Goal: Information Seeking & Learning: Learn about a topic

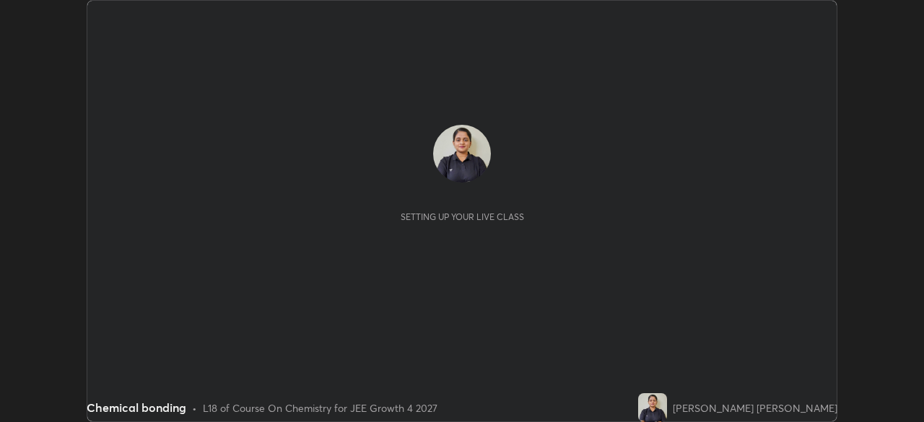
scroll to position [422, 923]
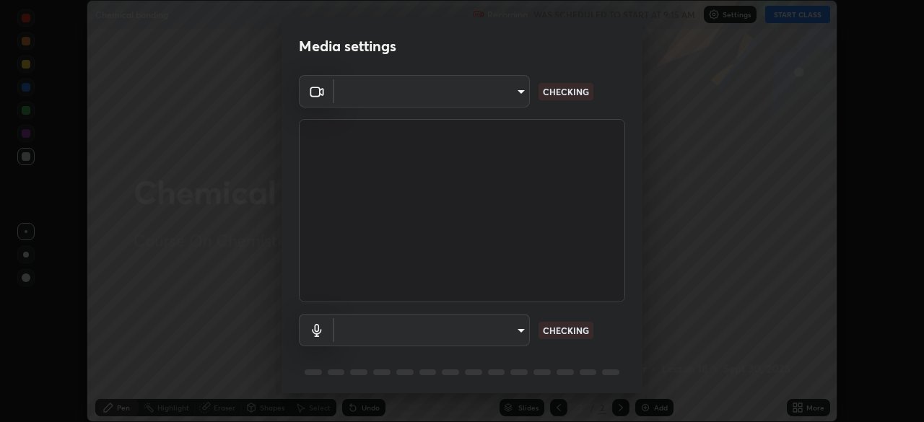
type input "878bb5f6a99355e2393efba74ceef3b3f7716bef1db07c11a5baaa90f242d193"
type input "default"
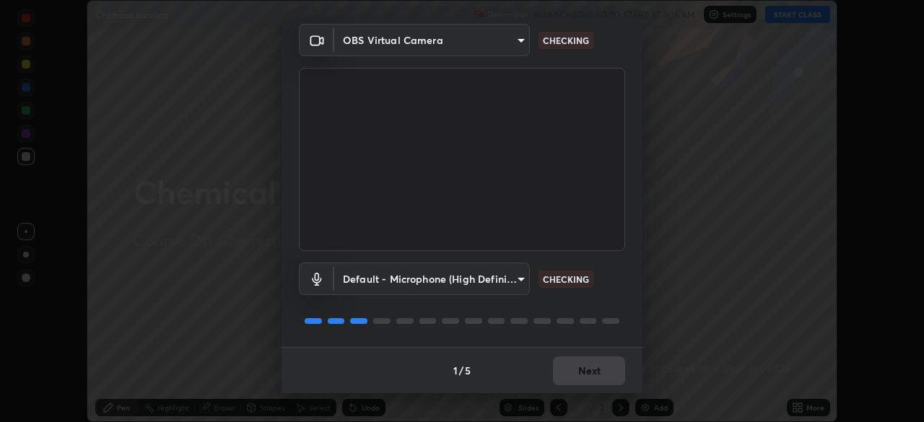
click at [615, 283] on div "Default - Microphone (High Definition Audio Device) default CHECKING" at bounding box center [462, 279] width 326 height 32
click at [619, 277] on div "Default - Microphone (High Definition Audio Device) default CHECKING" at bounding box center [462, 279] width 326 height 32
click at [616, 284] on div "Default - Microphone (High Definition Audio Device) default CHECKING" at bounding box center [462, 279] width 326 height 32
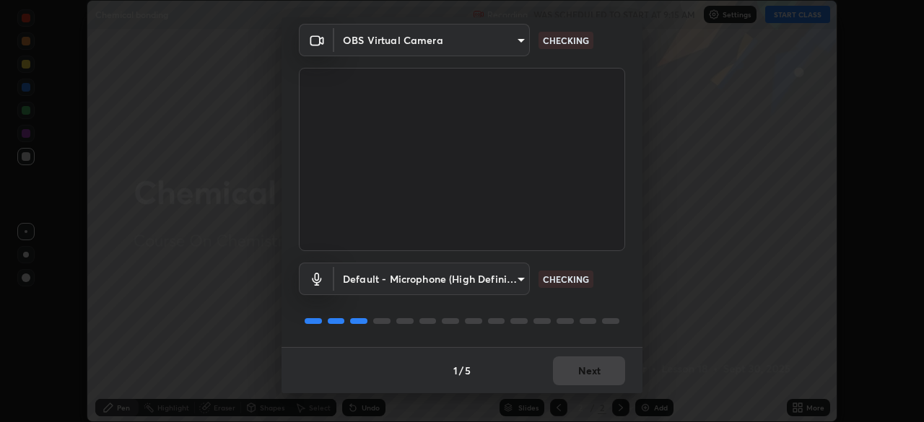
click at [616, 284] on div "Default - Microphone (High Definition Audio Device) default CHECKING" at bounding box center [462, 279] width 326 height 32
click at [610, 290] on div "Default - Microphone (High Definition Audio Device) default CHECKING" at bounding box center [462, 279] width 326 height 32
click at [608, 295] on div "Default - Microphone (High Definition Audio Device) default CHECKING" at bounding box center [462, 299] width 326 height 96
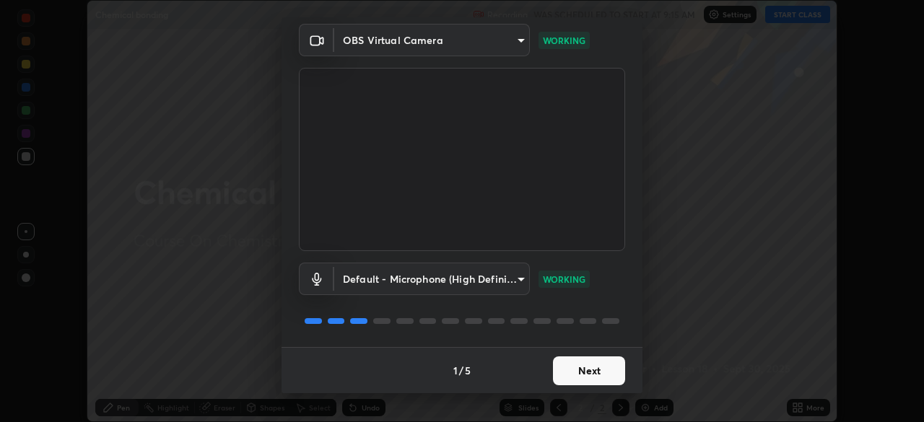
click at [586, 367] on button "Next" at bounding box center [589, 371] width 72 height 29
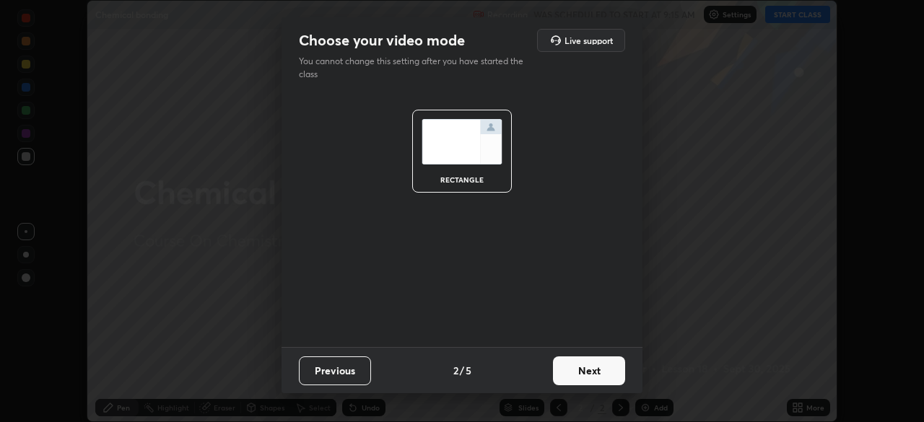
scroll to position [0, 0]
click at [585, 376] on button "Next" at bounding box center [589, 371] width 72 height 29
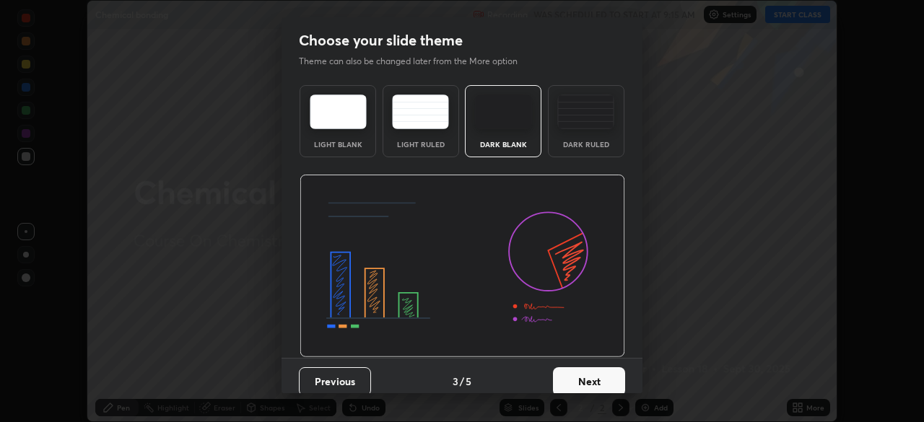
click at [580, 374] on button "Next" at bounding box center [589, 381] width 72 height 29
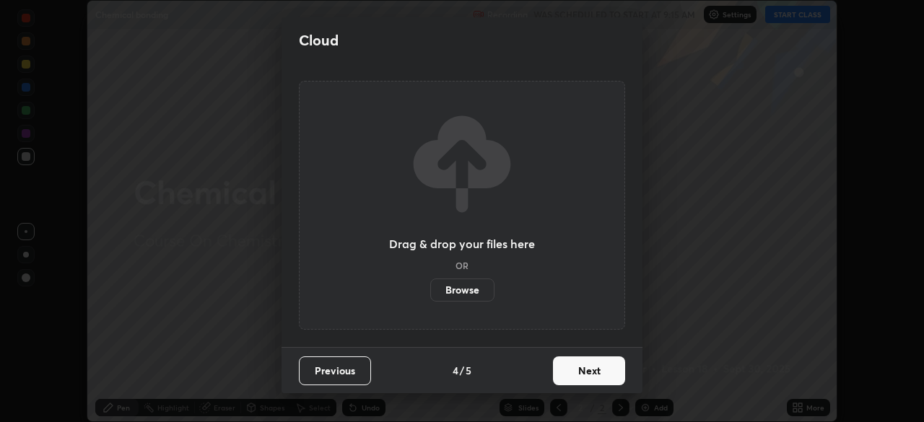
click at [572, 368] on button "Next" at bounding box center [589, 371] width 72 height 29
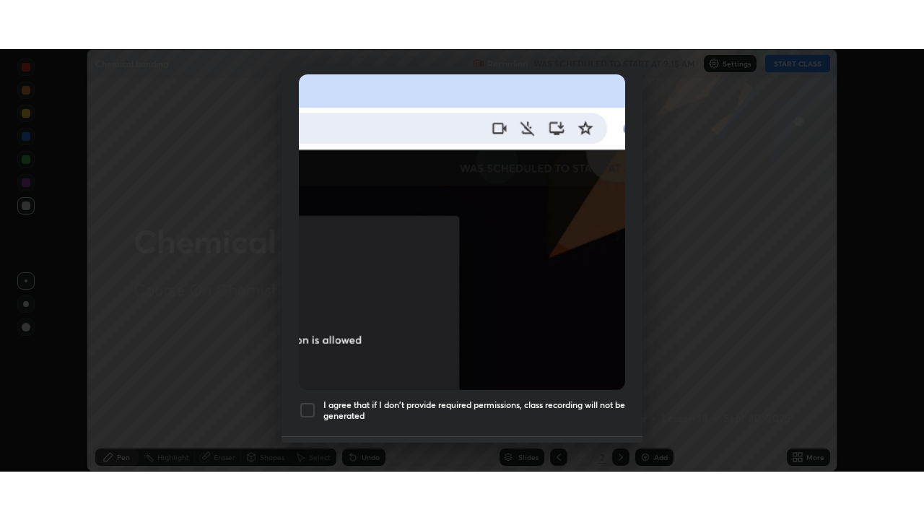
scroll to position [346, 0]
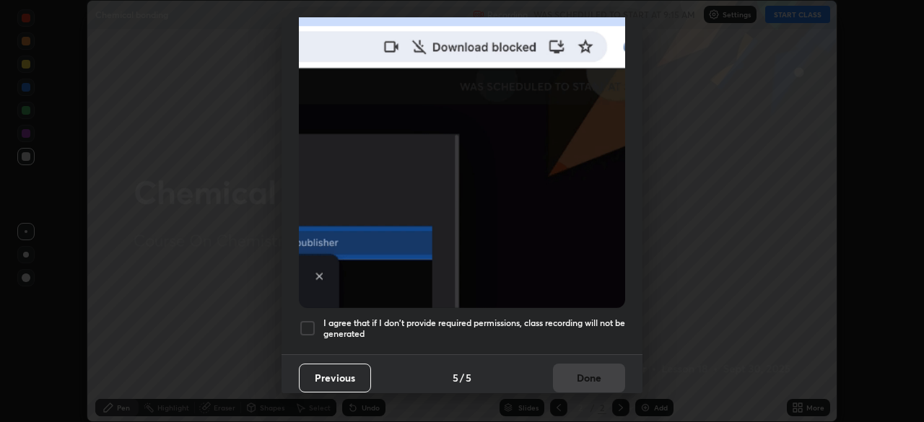
click at [541, 318] on h5 "I agree that if I don't provide required permissions, class recording will not …" at bounding box center [474, 329] width 302 height 22
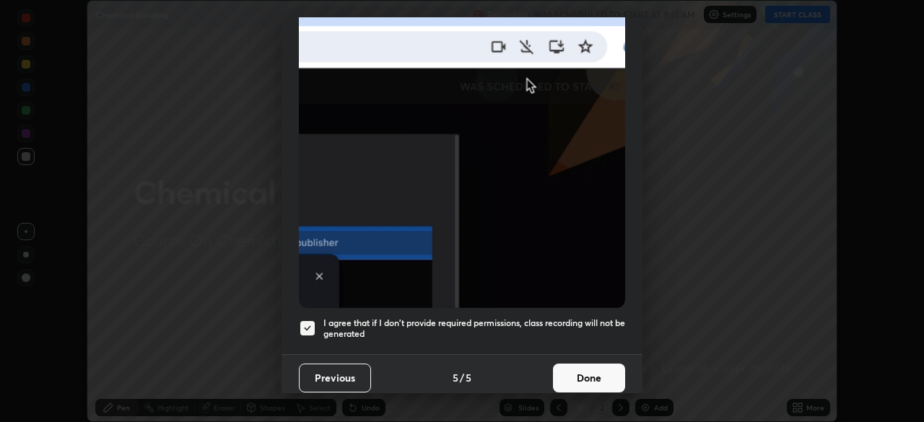
click at [557, 377] on button "Done" at bounding box center [589, 378] width 72 height 29
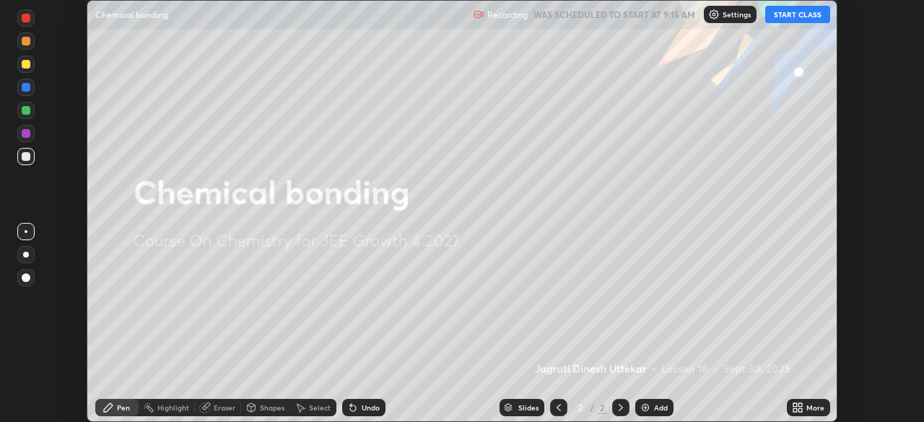
click at [777, 18] on button "START CLASS" at bounding box center [797, 14] width 65 height 17
click at [795, 409] on icon at bounding box center [795, 411] width 4 height 4
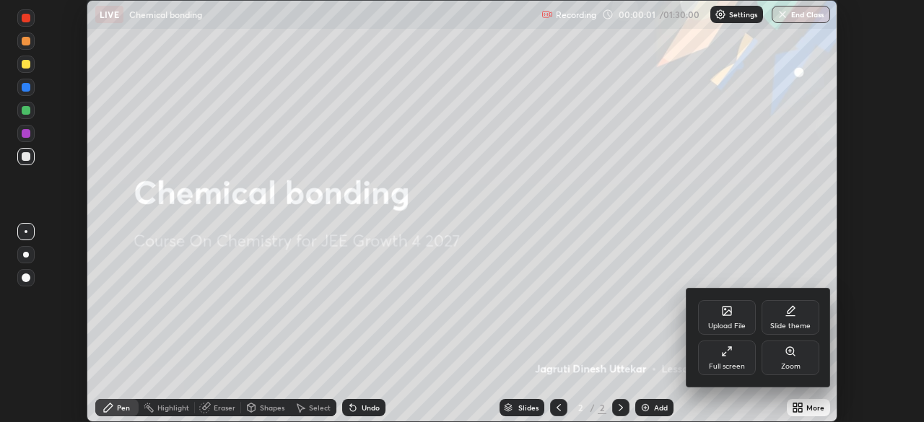
click at [727, 366] on div "Full screen" at bounding box center [727, 366] width 36 height 7
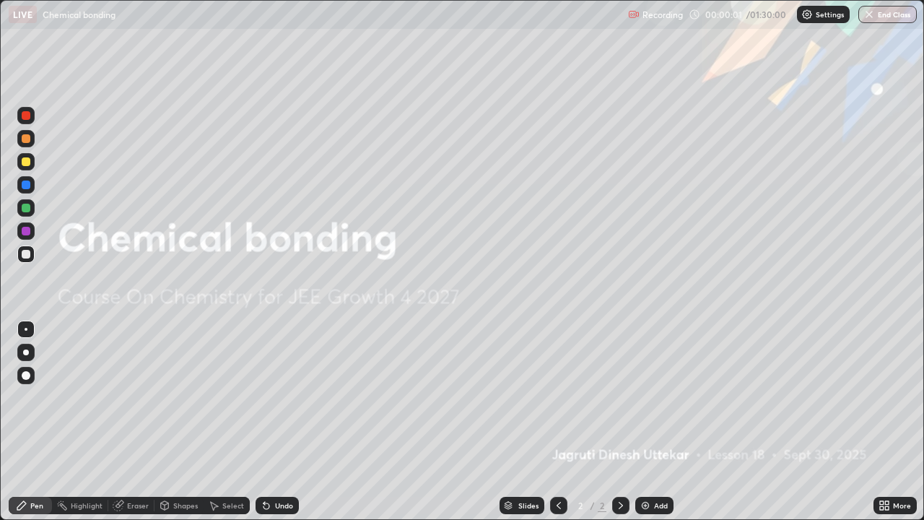
scroll to position [520, 924]
click at [659, 422] on div "Add" at bounding box center [661, 505] width 14 height 7
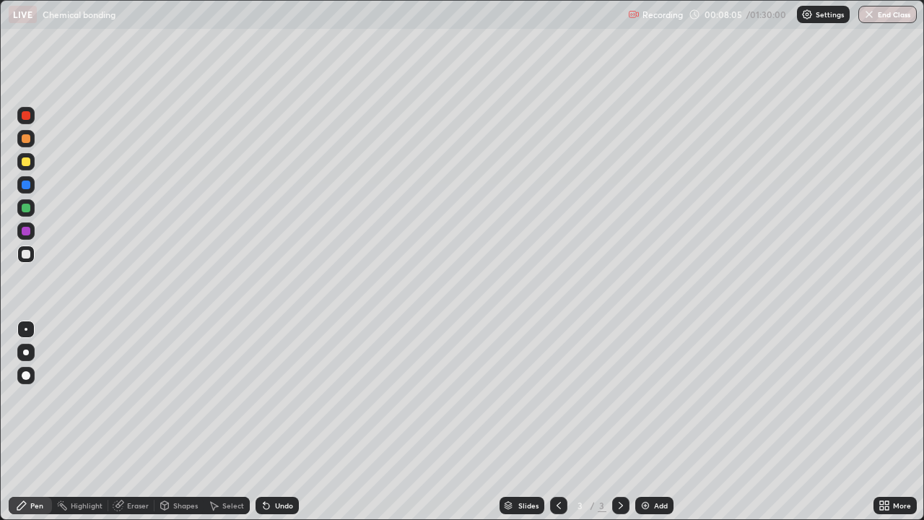
click at [275, 422] on div "Undo" at bounding box center [284, 505] width 18 height 7
click at [281, 422] on div "Undo" at bounding box center [284, 505] width 18 height 7
click at [279, 422] on div "Undo" at bounding box center [284, 505] width 18 height 7
click at [278, 422] on div "Undo" at bounding box center [284, 505] width 18 height 7
click at [279, 422] on div "Undo" at bounding box center [284, 505] width 18 height 7
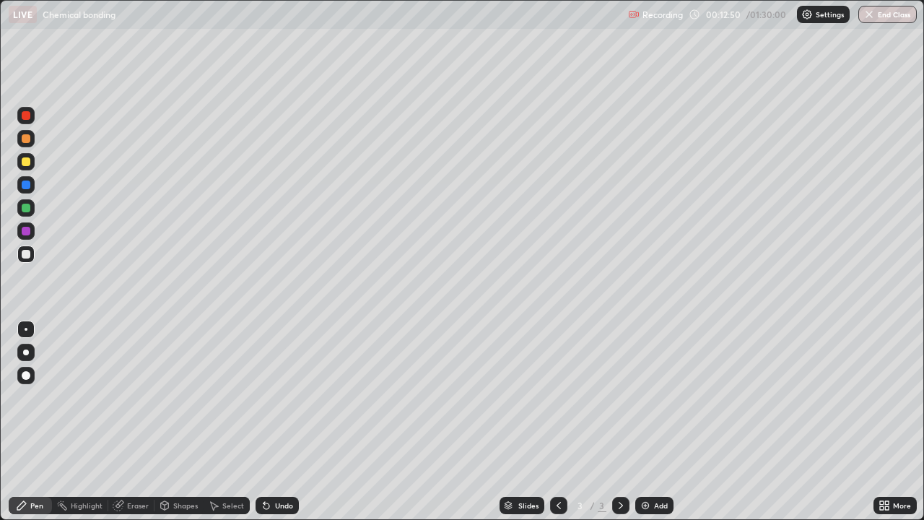
click at [279, 422] on div "Undo" at bounding box center [284, 505] width 18 height 7
click at [281, 422] on div "Undo" at bounding box center [284, 505] width 18 height 7
click at [282, 422] on div "Undo" at bounding box center [284, 505] width 18 height 7
click at [281, 422] on div "Undo" at bounding box center [284, 505] width 18 height 7
click at [282, 422] on div "Undo" at bounding box center [284, 505] width 18 height 7
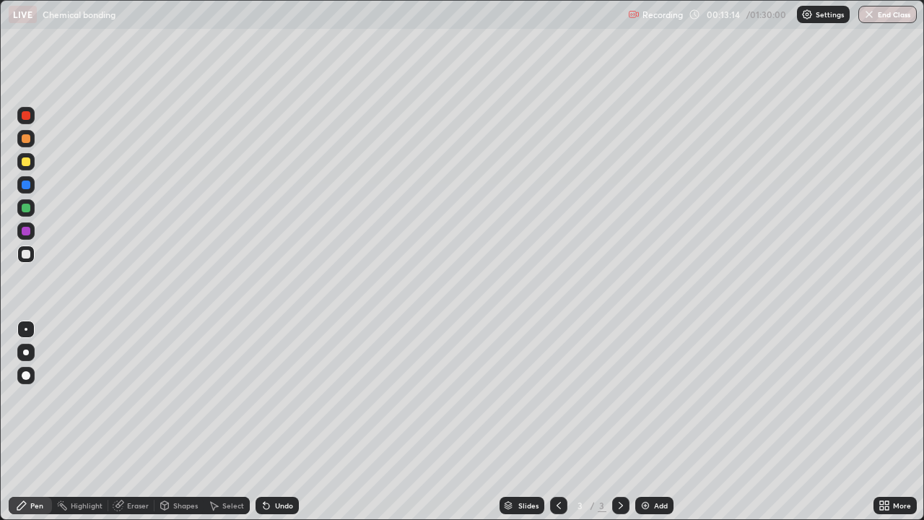
click at [286, 422] on div "Undo" at bounding box center [284, 505] width 18 height 7
click at [281, 422] on div "Undo" at bounding box center [284, 505] width 18 height 7
click at [281, 422] on div "Undo" at bounding box center [277, 505] width 43 height 17
click at [281, 422] on div "Undo" at bounding box center [284, 505] width 18 height 7
click at [282, 422] on div "Undo" at bounding box center [284, 505] width 18 height 7
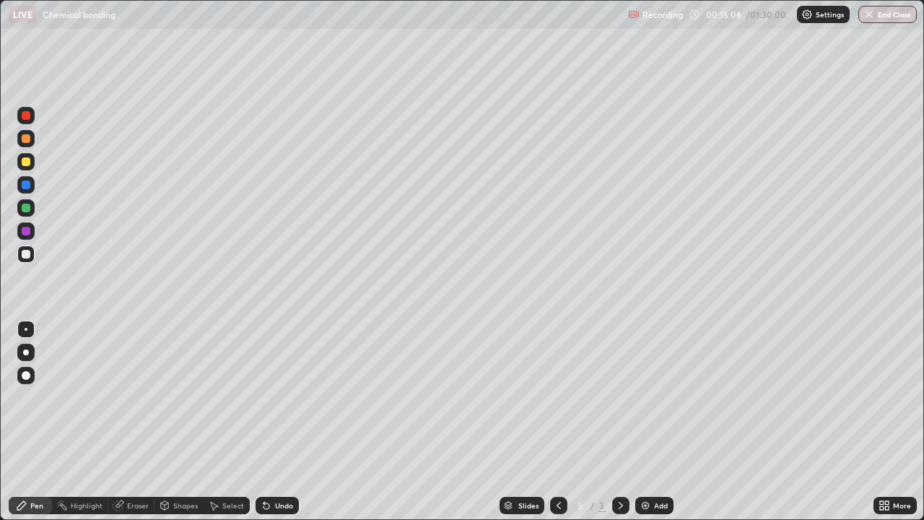
click at [654, 422] on div "Add" at bounding box center [661, 505] width 14 height 7
click at [550, 422] on div at bounding box center [558, 505] width 17 height 17
click at [280, 422] on div "Undo" at bounding box center [284, 505] width 18 height 7
click at [284, 422] on div "Undo" at bounding box center [277, 505] width 43 height 17
click at [647, 422] on img at bounding box center [646, 505] width 12 height 12
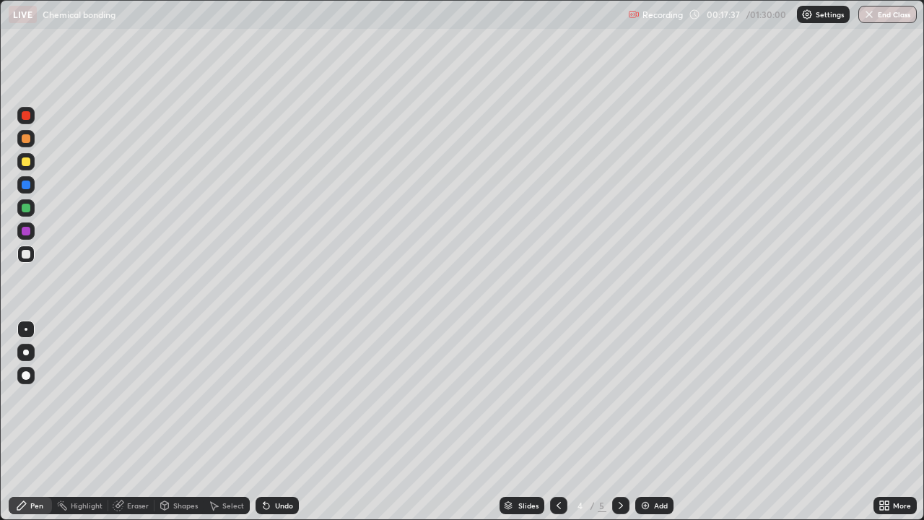
click at [564, 422] on div at bounding box center [558, 505] width 17 height 17
click at [612, 422] on div at bounding box center [620, 505] width 17 height 17
click at [280, 422] on div "Undo" at bounding box center [277, 505] width 43 height 17
click at [32, 166] on div at bounding box center [25, 161] width 17 height 17
click at [274, 422] on div "Undo" at bounding box center [277, 505] width 43 height 17
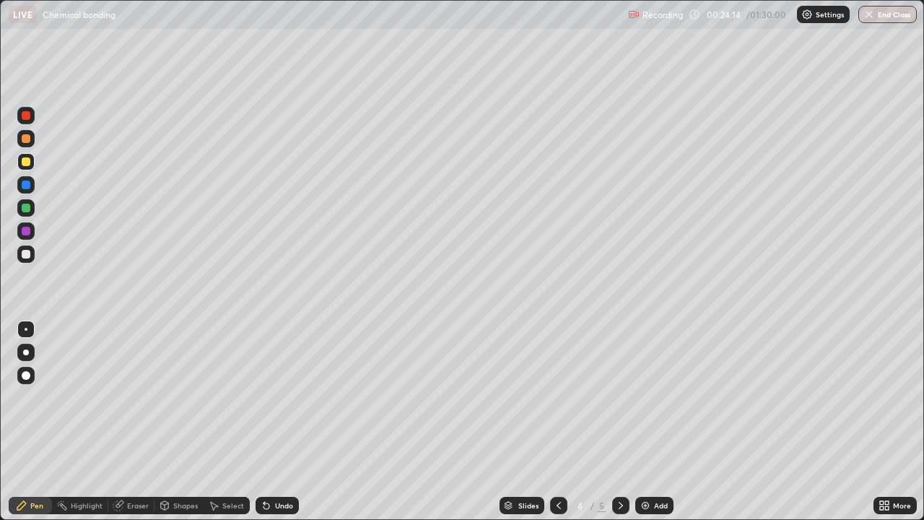
click at [279, 422] on div "Undo" at bounding box center [284, 505] width 18 height 7
click at [806, 422] on div "Slides 4 / 5 Add" at bounding box center [586, 505] width 575 height 29
click at [321, 422] on div "Slides 4 / 5 Add" at bounding box center [586, 505] width 575 height 29
click at [281, 422] on div "Undo" at bounding box center [284, 505] width 18 height 7
click at [619, 422] on icon at bounding box center [621, 505] width 12 height 12
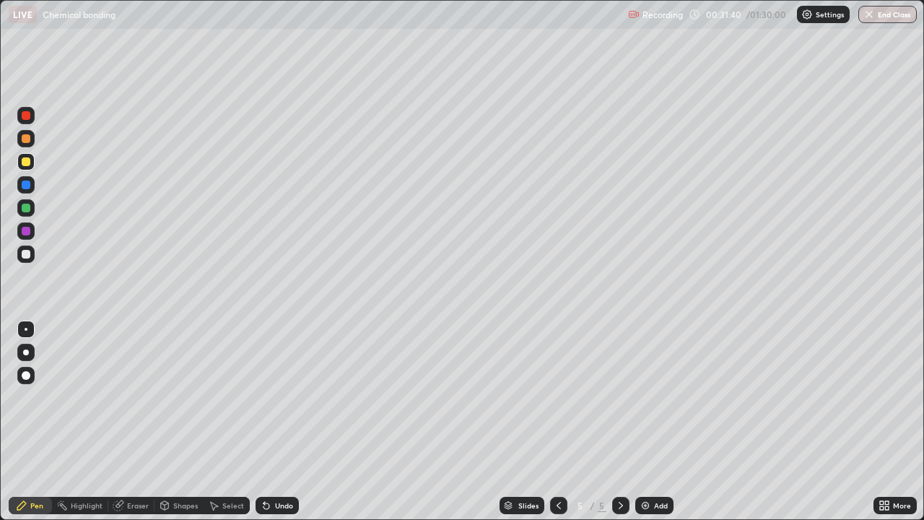
click at [117, 422] on icon at bounding box center [117, 505] width 9 height 9
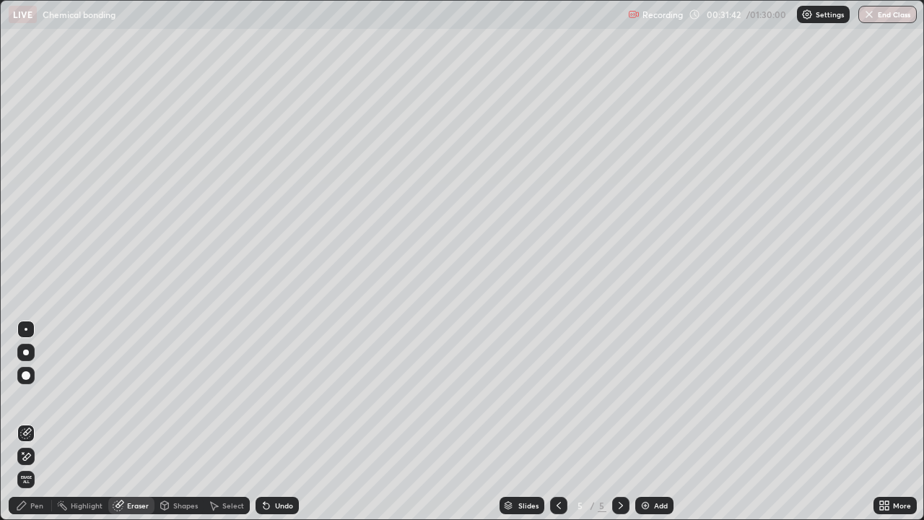
click at [180, 422] on div "Shapes" at bounding box center [185, 505] width 25 height 7
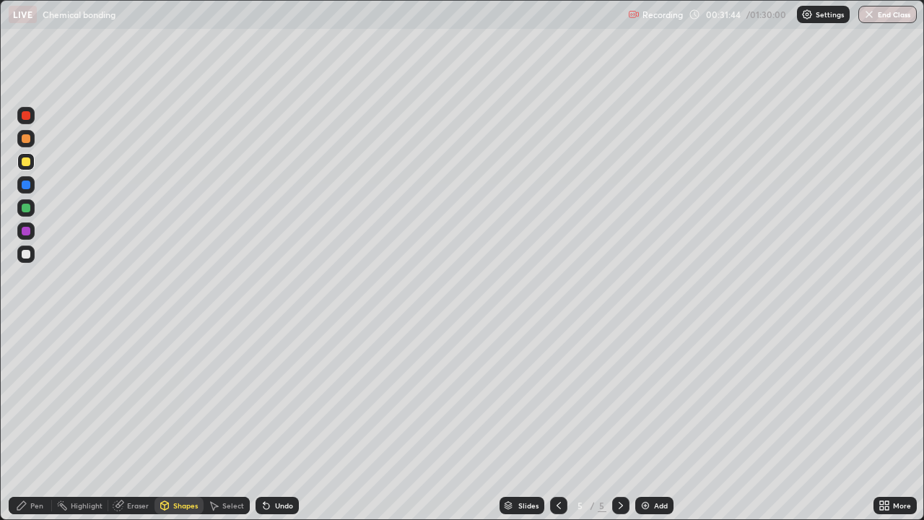
click at [23, 411] on div at bounding box center [25, 297] width 23 height 387
click at [128, 422] on div "Eraser" at bounding box center [138, 505] width 22 height 7
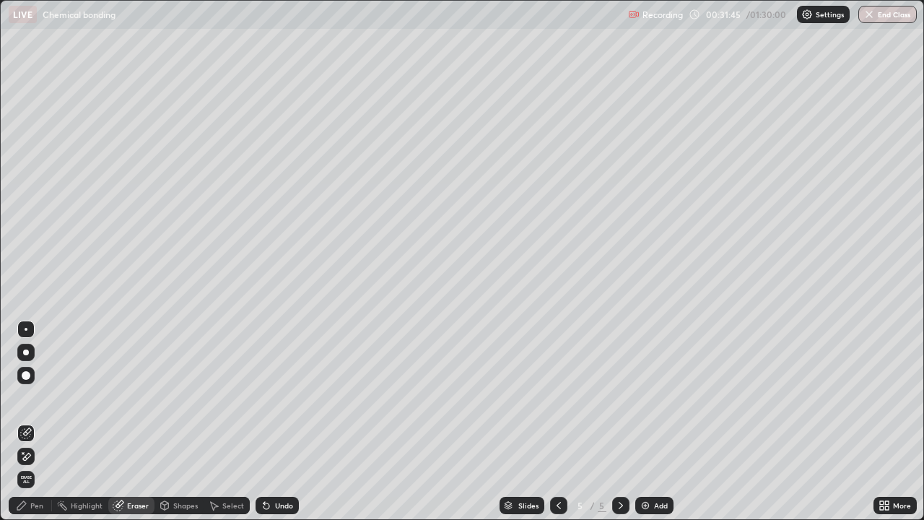
click at [27, 422] on icon at bounding box center [27, 456] width 8 height 7
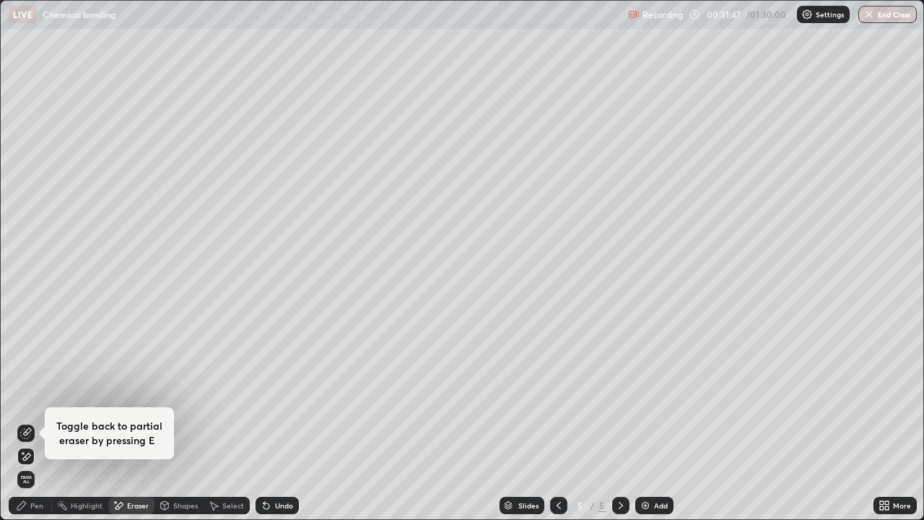
click at [34, 422] on div "Pen" at bounding box center [36, 505] width 13 height 7
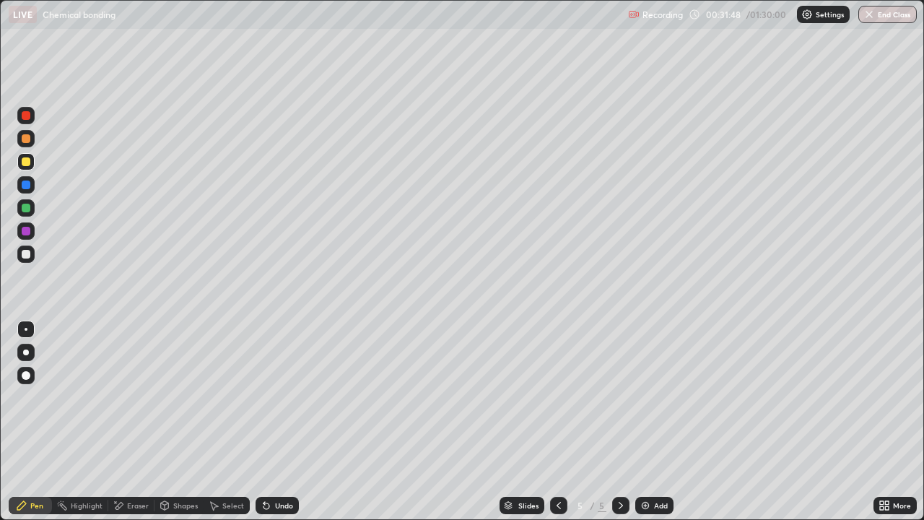
click at [174, 422] on div "Shapes" at bounding box center [185, 505] width 25 height 7
click at [36, 422] on div "Pen" at bounding box center [36, 505] width 13 height 7
click at [276, 422] on div "Undo" at bounding box center [284, 505] width 18 height 7
click at [281, 422] on div "Undo" at bounding box center [277, 505] width 43 height 17
click at [276, 422] on div "Undo" at bounding box center [284, 505] width 18 height 7
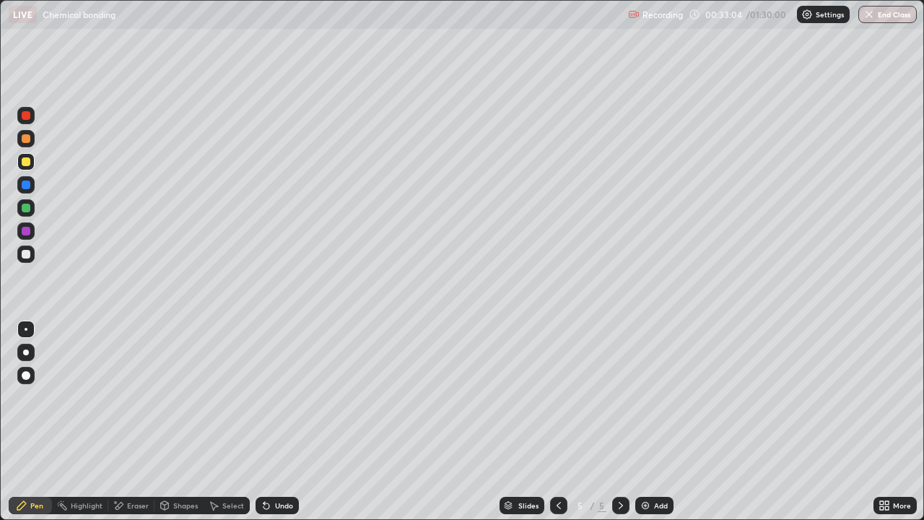
click at [279, 422] on div "Undo" at bounding box center [284, 505] width 18 height 7
click at [26, 232] on div at bounding box center [26, 231] width 9 height 9
click at [264, 422] on icon at bounding box center [266, 506] width 6 height 6
click at [277, 422] on div "Undo" at bounding box center [284, 505] width 18 height 7
click at [281, 422] on div "Undo" at bounding box center [277, 505] width 43 height 17
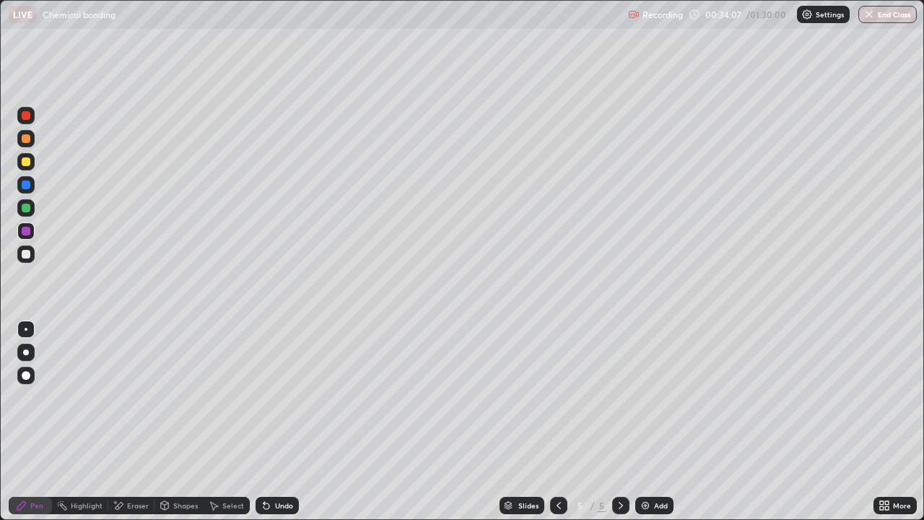
click at [277, 422] on div "Undo" at bounding box center [277, 505] width 43 height 17
click at [272, 422] on div "Undo" at bounding box center [277, 505] width 43 height 17
click at [271, 422] on div "Undo" at bounding box center [277, 505] width 43 height 17
click at [25, 163] on div at bounding box center [26, 161] width 9 height 9
click at [275, 422] on div "Undo" at bounding box center [284, 505] width 18 height 7
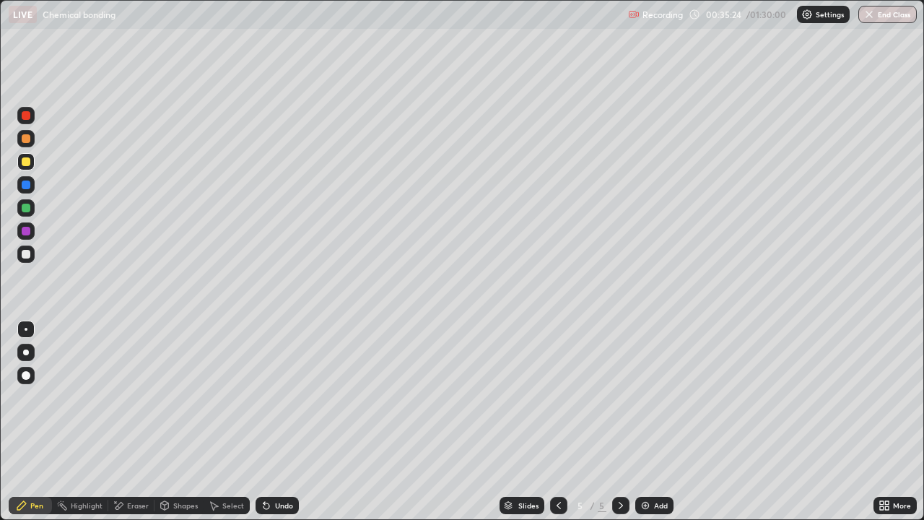
click at [164, 422] on icon at bounding box center [165, 504] width 8 height 2
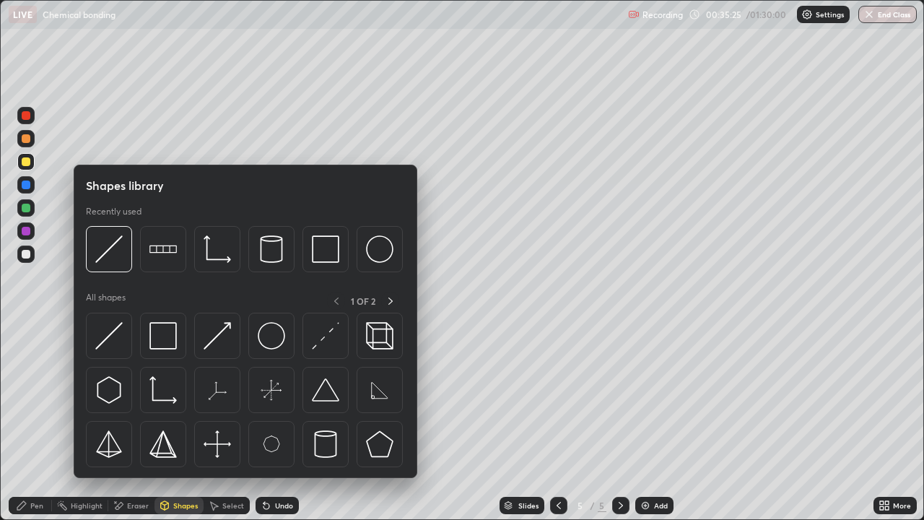
click at [135, 422] on div "Eraser" at bounding box center [138, 505] width 22 height 7
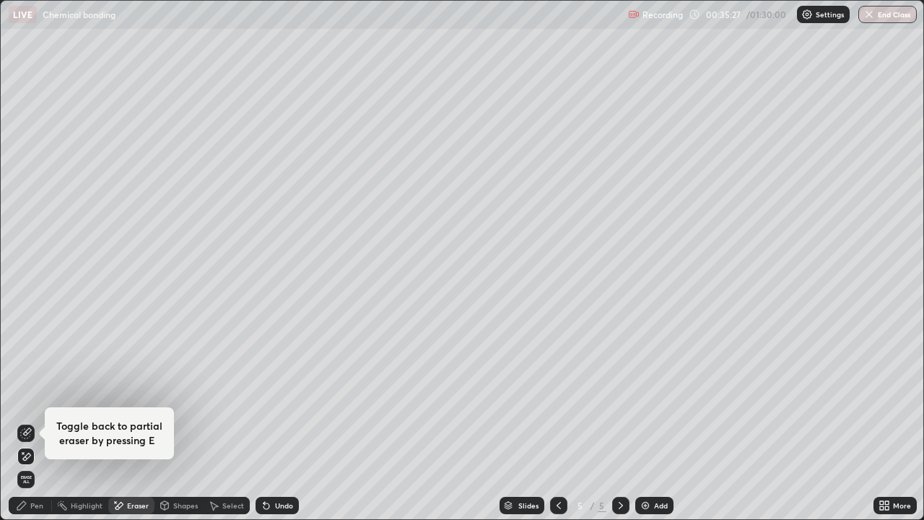
click at [19, 422] on div "Toggle back to partial eraser by pressing E" at bounding box center [25, 433] width 17 height 23
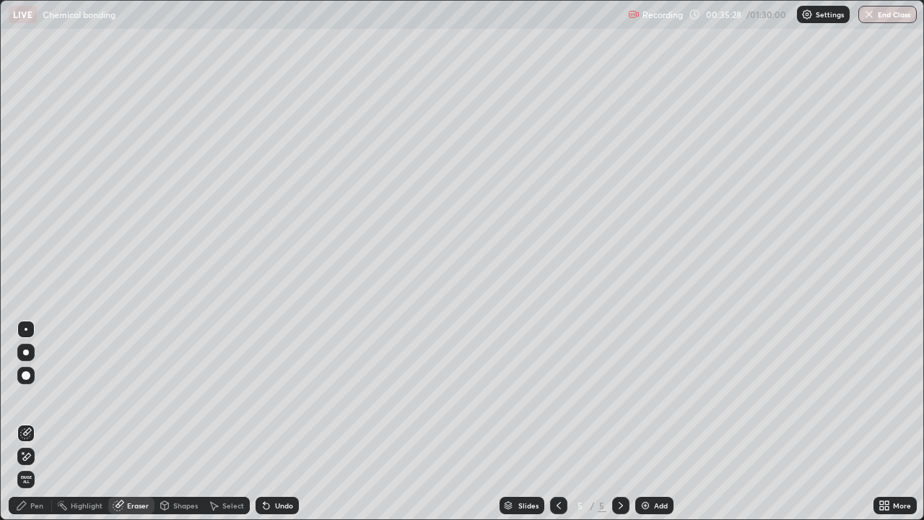
click at [29, 422] on div "Pen" at bounding box center [30, 505] width 43 height 17
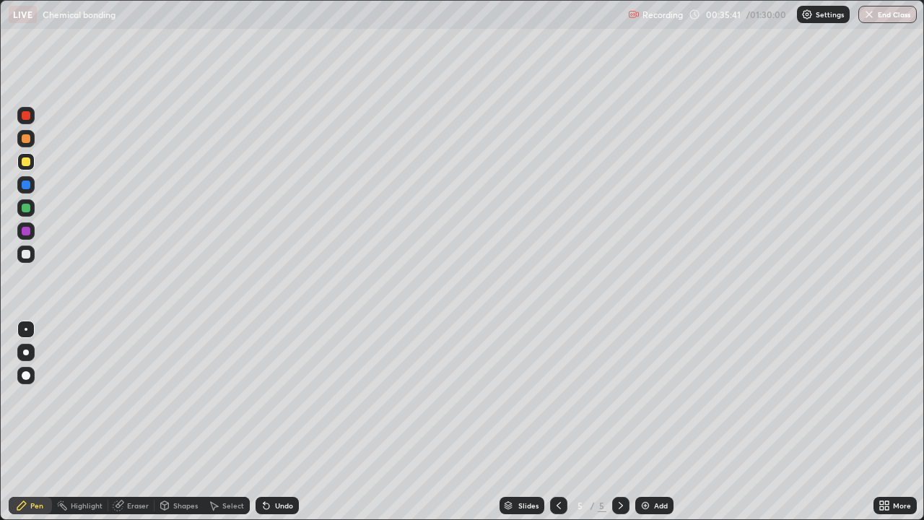
click at [17, 422] on icon at bounding box center [22, 505] width 12 height 12
click at [289, 422] on div "Undo" at bounding box center [277, 505] width 43 height 17
click at [285, 422] on div "Undo" at bounding box center [284, 505] width 18 height 7
click at [294, 422] on div "Undo" at bounding box center [277, 505] width 43 height 17
click at [142, 422] on div "Eraser" at bounding box center [138, 505] width 22 height 7
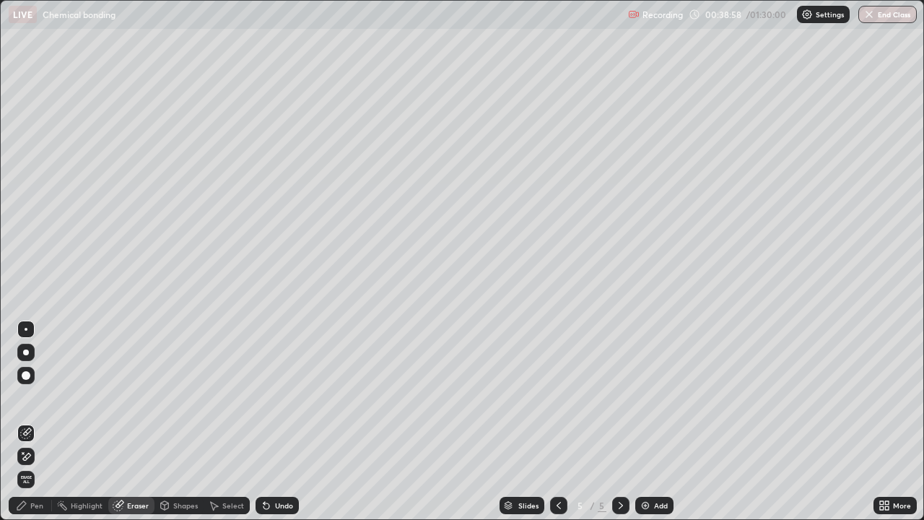
click at [31, 422] on div "Pen" at bounding box center [36, 505] width 13 height 7
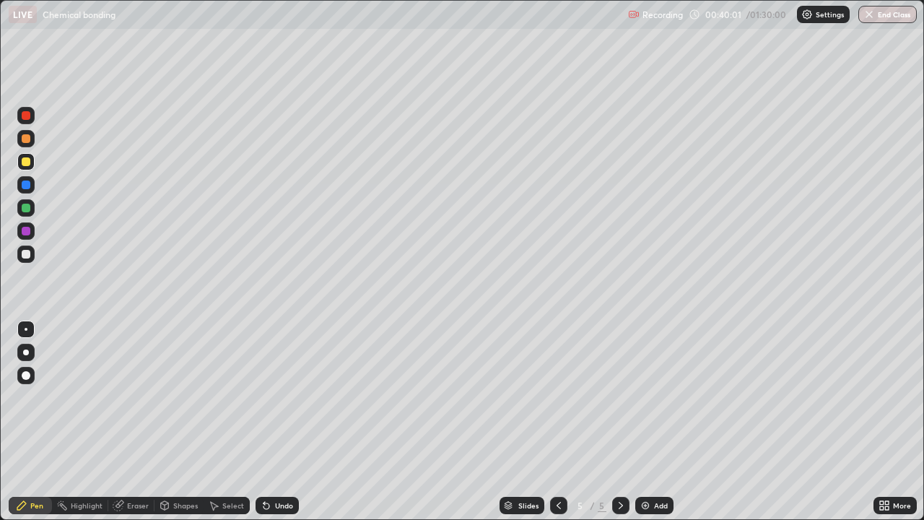
click at [284, 422] on div "Undo" at bounding box center [277, 505] width 43 height 17
click at [284, 422] on div "Undo" at bounding box center [284, 505] width 18 height 7
click at [294, 422] on div "Undo" at bounding box center [277, 505] width 43 height 17
click at [557, 422] on icon at bounding box center [559, 505] width 12 height 12
click at [613, 422] on div at bounding box center [620, 505] width 17 height 17
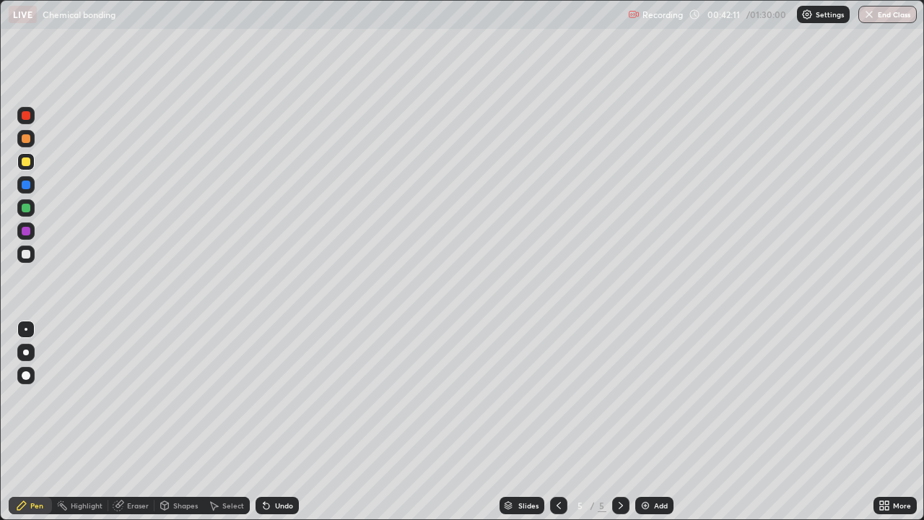
click at [645, 422] on img at bounding box center [646, 505] width 12 height 12
click at [557, 422] on icon at bounding box center [559, 505] width 12 height 12
click at [613, 422] on div at bounding box center [620, 505] width 17 height 17
click at [22, 255] on div at bounding box center [26, 254] width 9 height 9
click at [281, 422] on div "Undo" at bounding box center [284, 505] width 18 height 7
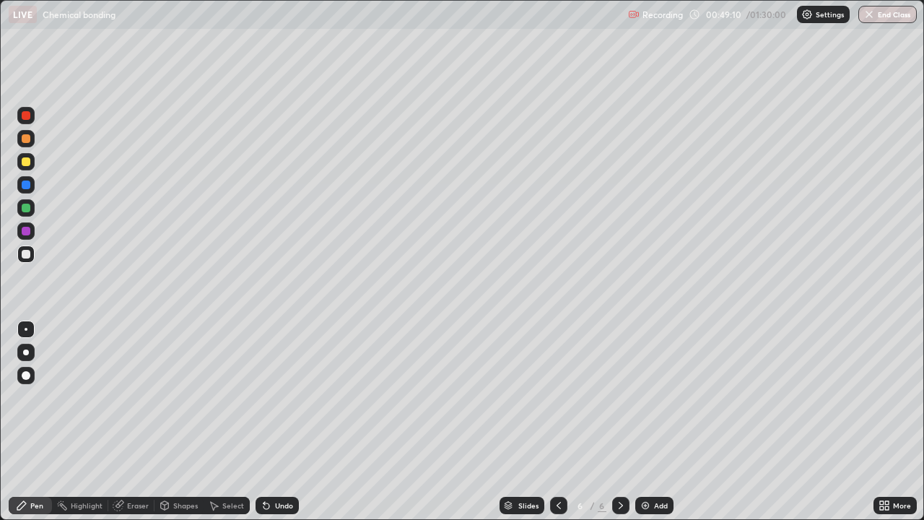
click at [287, 422] on div "Undo" at bounding box center [284, 505] width 18 height 7
click at [286, 422] on div "Undo" at bounding box center [277, 505] width 43 height 17
click at [292, 422] on div "Undo" at bounding box center [277, 505] width 43 height 17
click at [291, 422] on div "Undo" at bounding box center [277, 505] width 43 height 17
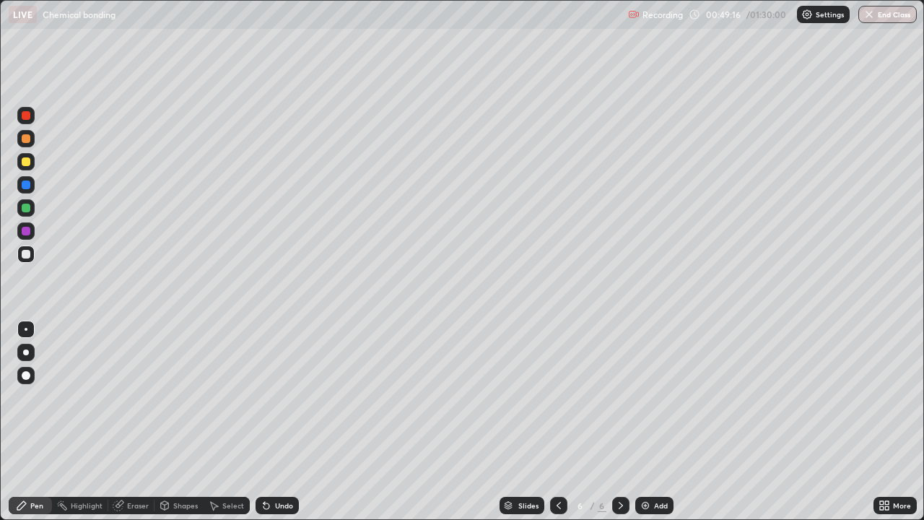
click at [281, 422] on div "Undo" at bounding box center [284, 505] width 18 height 7
click at [173, 422] on div "Shapes" at bounding box center [185, 505] width 25 height 7
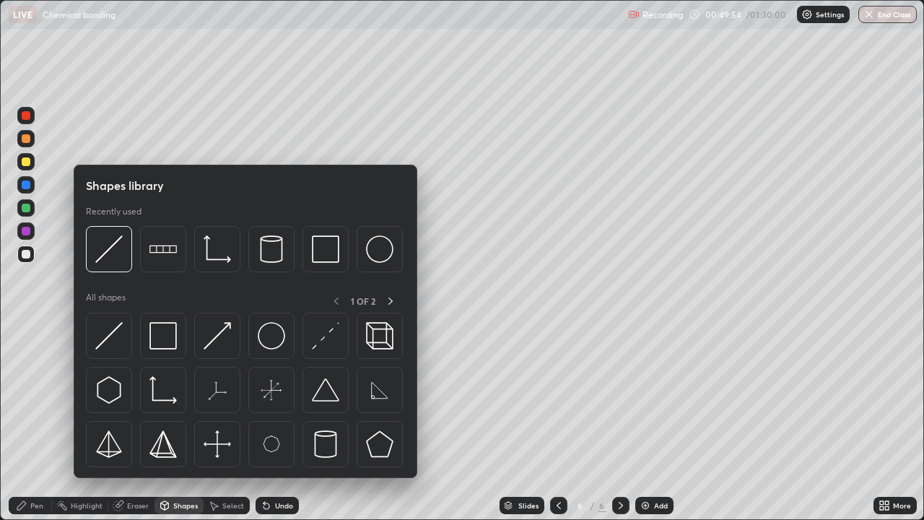
click at [134, 422] on div "Eraser" at bounding box center [138, 505] width 22 height 7
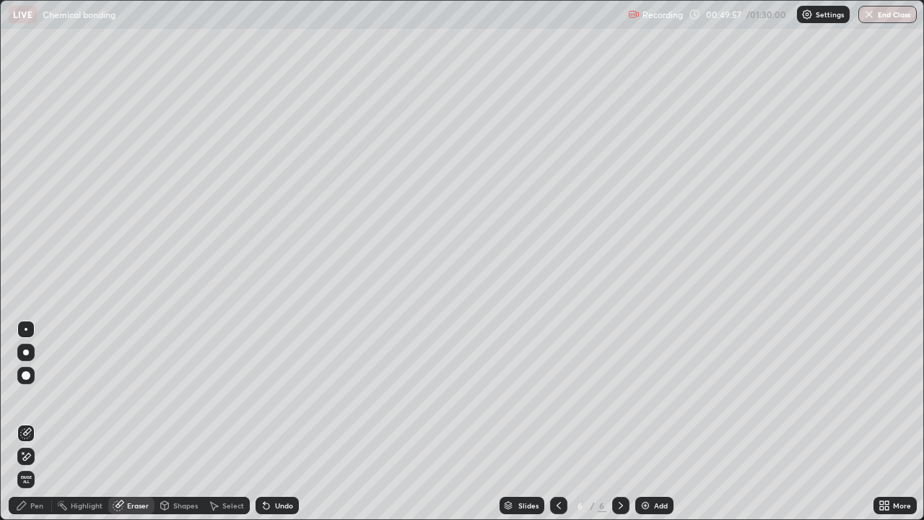
click at [35, 422] on div "Pen" at bounding box center [30, 505] width 43 height 17
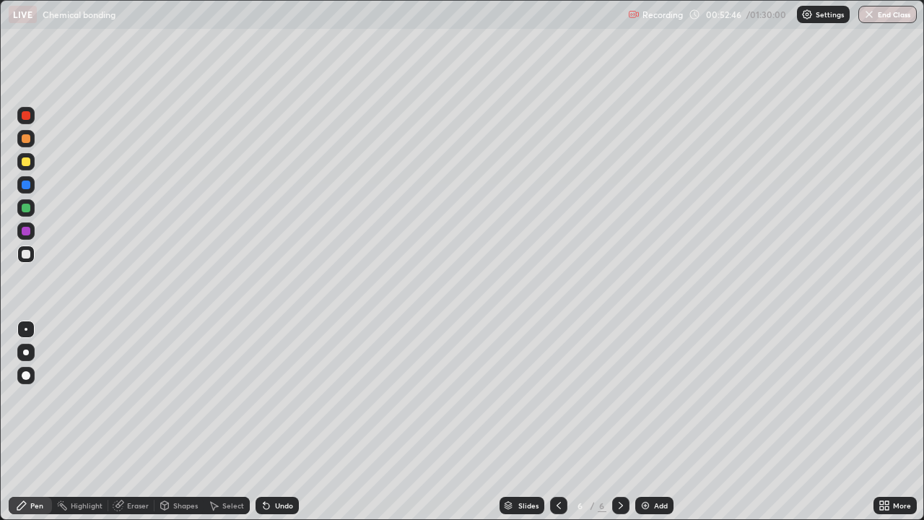
click at [648, 422] on img at bounding box center [646, 505] width 12 height 12
click at [269, 422] on div "Undo" at bounding box center [277, 505] width 43 height 17
click at [269, 422] on icon at bounding box center [267, 505] width 12 height 12
click at [275, 422] on div "Undo" at bounding box center [284, 505] width 18 height 7
click at [291, 422] on div "Undo" at bounding box center [277, 505] width 43 height 17
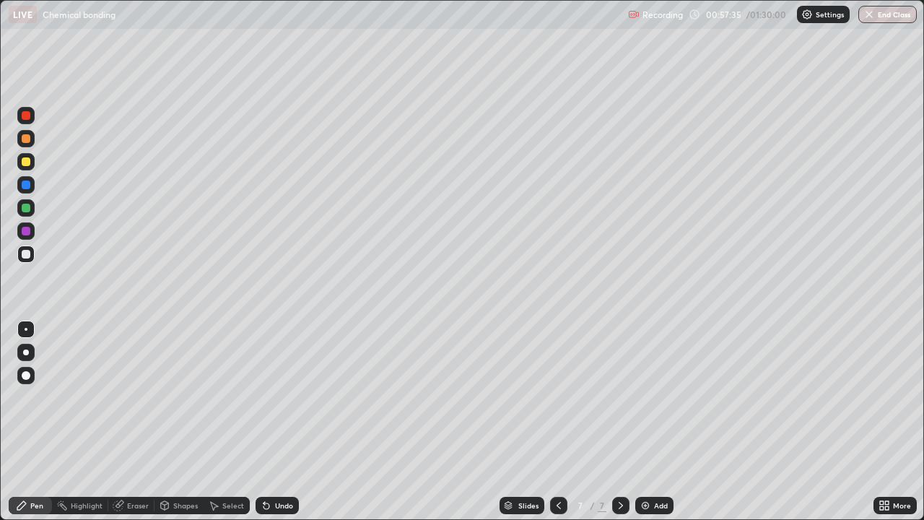
click at [284, 422] on div "Undo" at bounding box center [277, 505] width 43 height 17
click at [289, 422] on div "Undo" at bounding box center [284, 505] width 18 height 7
click at [284, 422] on div "Undo" at bounding box center [284, 505] width 18 height 7
click at [288, 422] on div "Undo" at bounding box center [277, 505] width 43 height 17
click at [287, 422] on div "Undo" at bounding box center [277, 505] width 43 height 17
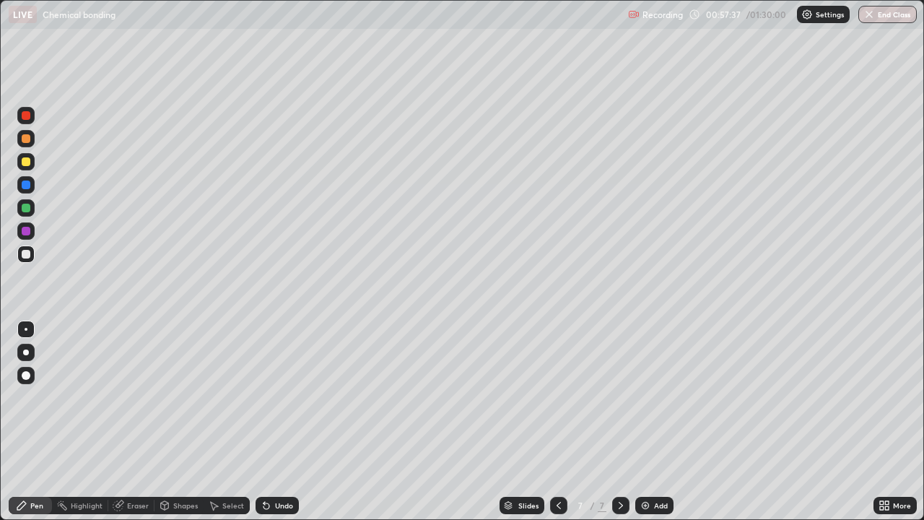
click at [287, 422] on div "Undo" at bounding box center [277, 505] width 43 height 17
click at [284, 422] on div "Undo" at bounding box center [277, 505] width 43 height 17
click at [271, 422] on div "Undo" at bounding box center [277, 505] width 43 height 17
click at [272, 422] on div "Undo" at bounding box center [277, 505] width 43 height 17
click at [274, 422] on div "Undo" at bounding box center [277, 505] width 43 height 17
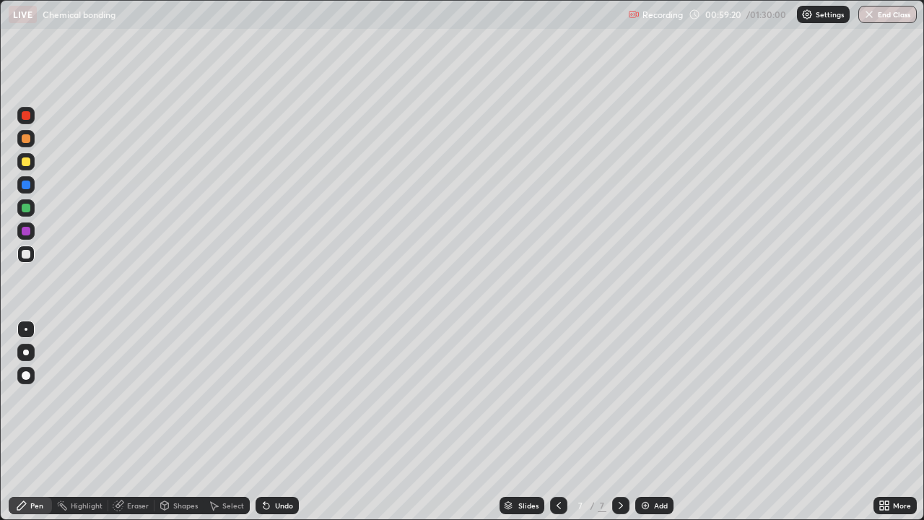
click at [24, 164] on div at bounding box center [26, 161] width 9 height 9
click at [283, 422] on div "Undo" at bounding box center [284, 505] width 18 height 7
click at [274, 422] on div "Undo" at bounding box center [277, 505] width 43 height 17
click at [267, 422] on div "Undo" at bounding box center [277, 505] width 43 height 17
click at [275, 422] on div "Undo" at bounding box center [284, 505] width 18 height 7
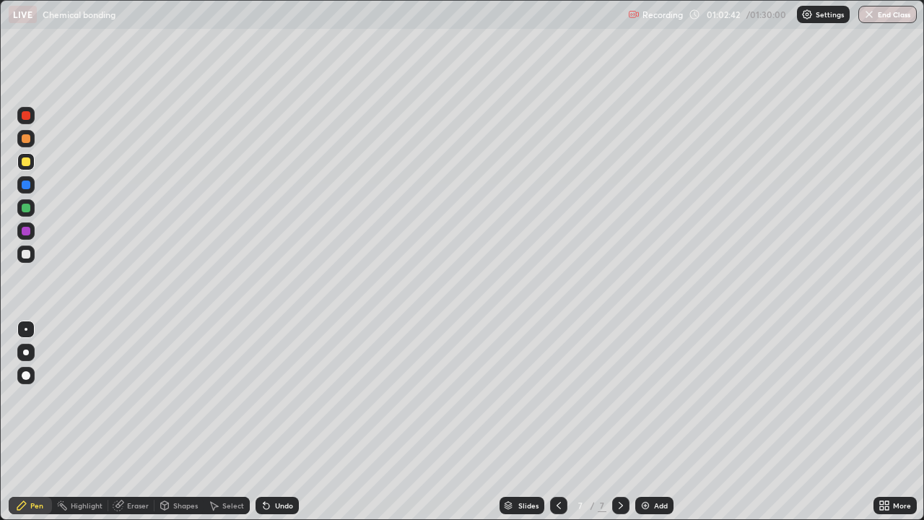
click at [263, 422] on icon at bounding box center [263, 502] width 1 height 1
click at [270, 422] on icon at bounding box center [267, 505] width 12 height 12
click at [270, 422] on div "Undo" at bounding box center [277, 505] width 43 height 17
click at [271, 422] on div "Undo" at bounding box center [277, 505] width 43 height 17
click at [79, 422] on div "Highlight" at bounding box center [80, 505] width 56 height 29
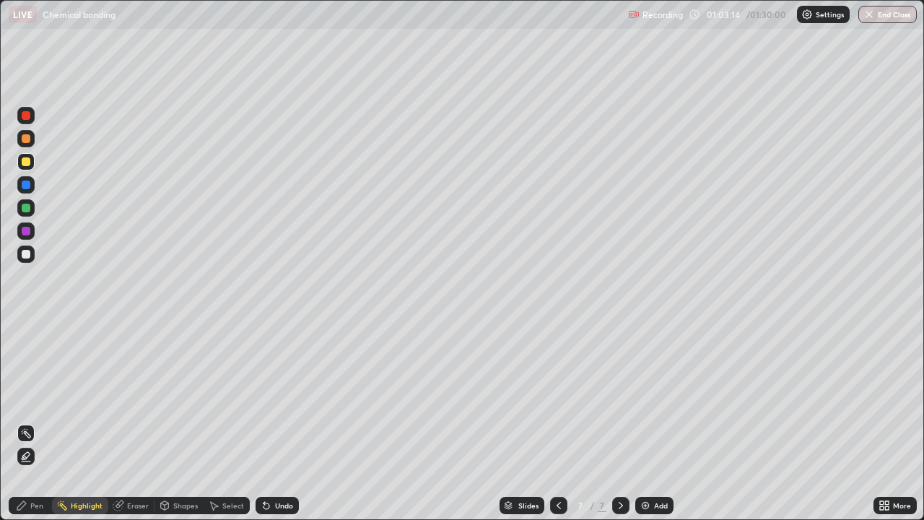
click at [31, 422] on div "Pen" at bounding box center [36, 505] width 13 height 7
click at [644, 422] on img at bounding box center [646, 505] width 12 height 12
click at [25, 232] on div at bounding box center [26, 231] width 9 height 9
click at [275, 422] on div "Undo" at bounding box center [284, 505] width 18 height 7
click at [266, 422] on div "Undo" at bounding box center [277, 505] width 43 height 17
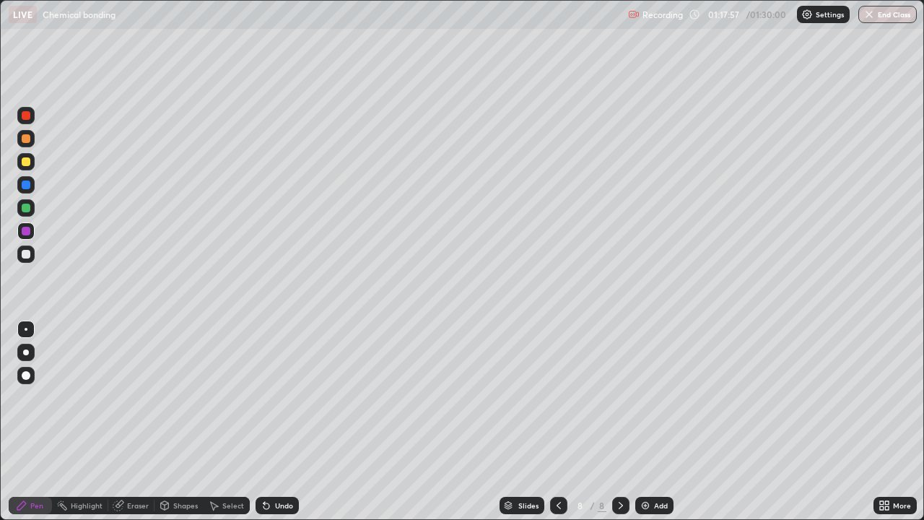
click at [279, 422] on div "Undo" at bounding box center [277, 505] width 43 height 17
click at [276, 422] on div "Undo" at bounding box center [277, 505] width 43 height 17
click at [27, 254] on div at bounding box center [26, 254] width 9 height 9
click at [279, 422] on div "Undo" at bounding box center [277, 505] width 43 height 17
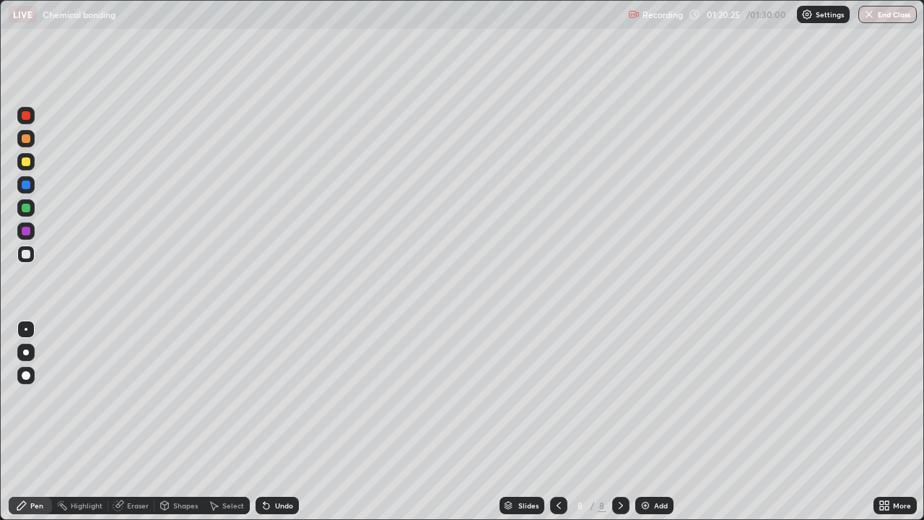
click at [283, 422] on div "Undo" at bounding box center [277, 505] width 43 height 17
click at [285, 422] on div "Undo" at bounding box center [277, 505] width 43 height 17
click at [281, 422] on div "Undo" at bounding box center [284, 505] width 18 height 7
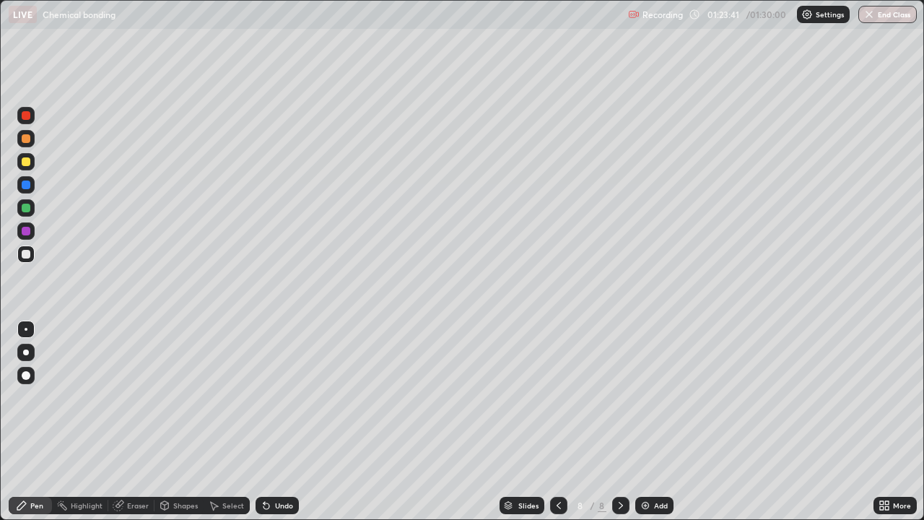
click at [287, 422] on div "Undo" at bounding box center [284, 505] width 18 height 7
click at [645, 422] on img at bounding box center [646, 505] width 12 height 12
click at [556, 422] on icon at bounding box center [559, 505] width 12 height 12
click at [619, 422] on icon at bounding box center [621, 505] width 12 height 12
click at [279, 422] on div "Undo" at bounding box center [284, 505] width 18 height 7
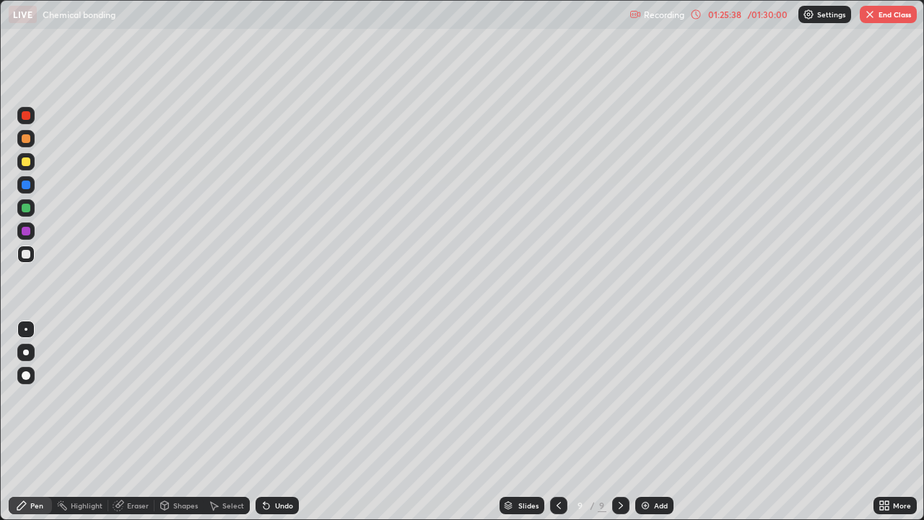
click at [267, 422] on icon at bounding box center [266, 506] width 6 height 6
click at [282, 422] on div "Undo" at bounding box center [284, 505] width 18 height 7
click at [283, 422] on div "Undo" at bounding box center [277, 505] width 43 height 17
click at [276, 422] on div "Undo" at bounding box center [277, 505] width 43 height 17
click at [280, 422] on div "Undo" at bounding box center [284, 505] width 18 height 7
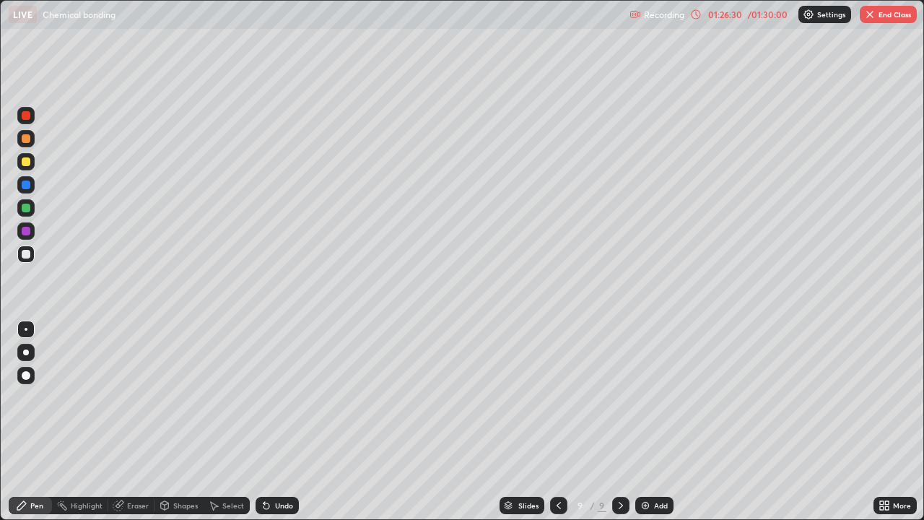
click at [280, 422] on div "Undo" at bounding box center [284, 505] width 18 height 7
click at [275, 422] on div "Undo" at bounding box center [284, 505] width 18 height 7
click at [269, 422] on icon at bounding box center [267, 505] width 12 height 12
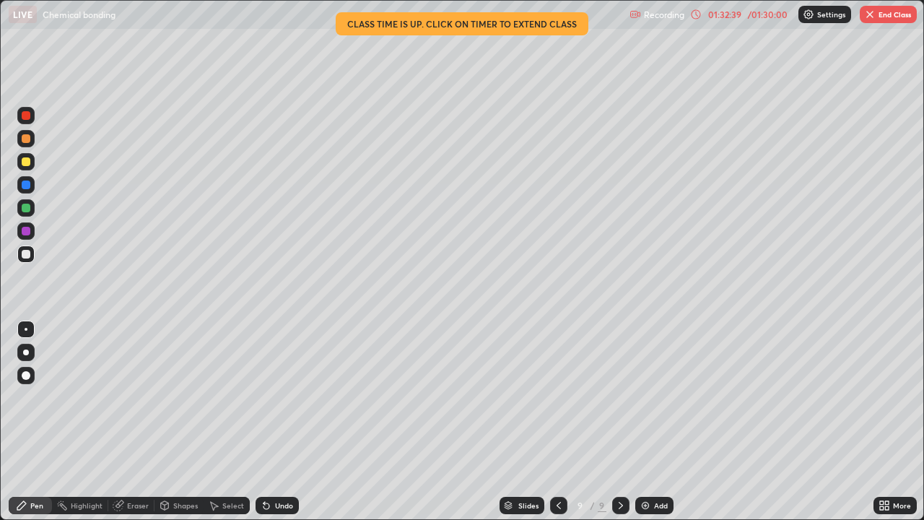
click at [550, 422] on div at bounding box center [558, 505] width 17 height 17
click at [555, 422] on icon at bounding box center [559, 505] width 12 height 12
click at [563, 422] on div at bounding box center [558, 505] width 17 height 17
click at [557, 422] on icon at bounding box center [559, 505] width 12 height 12
click at [619, 422] on icon at bounding box center [621, 505] width 12 height 12
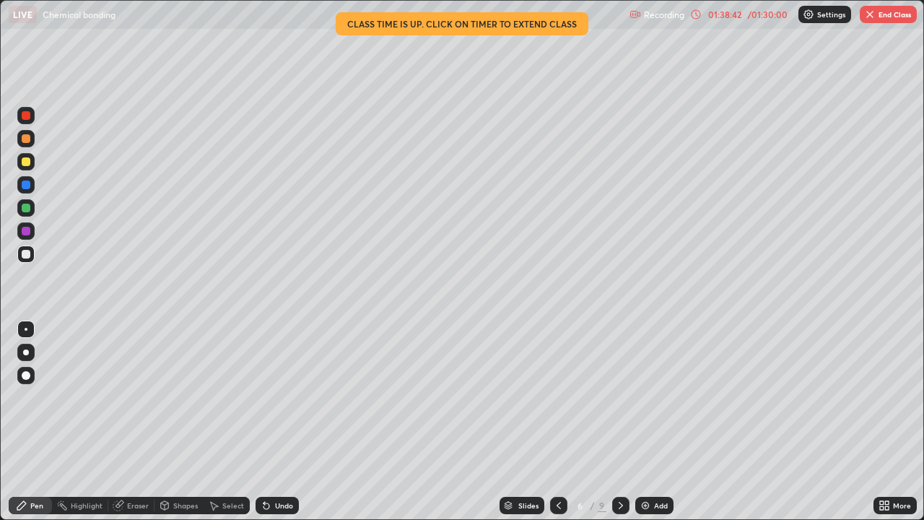
click at [617, 422] on icon at bounding box center [621, 505] width 12 height 12
click at [619, 422] on icon at bounding box center [621, 505] width 12 height 12
click at [603, 422] on div "9" at bounding box center [602, 505] width 9 height 13
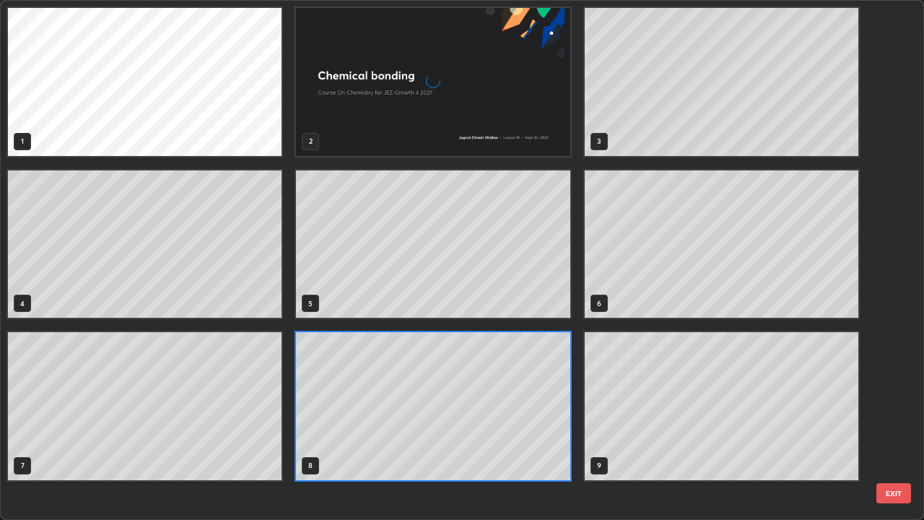
scroll to position [514, 915]
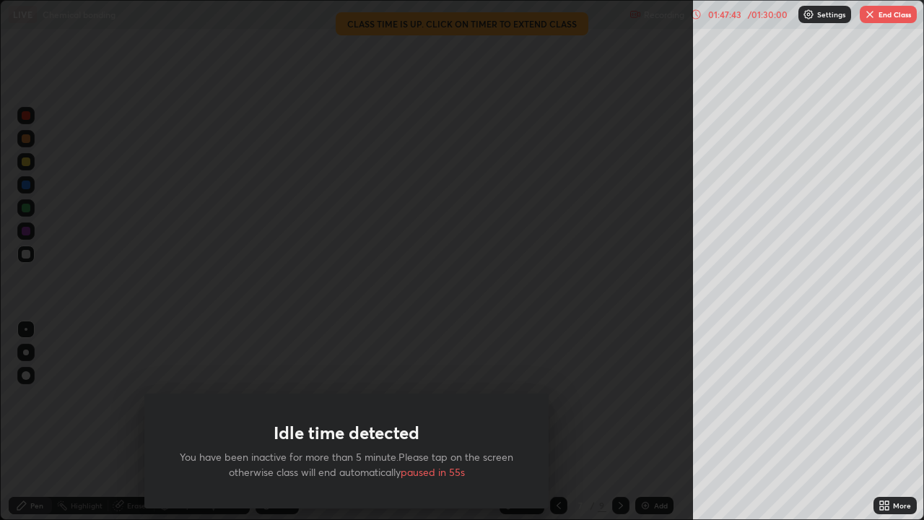
click at [276, 288] on div "Idle time detected You have been inactive for more than 5 minute.Please tap on …" at bounding box center [346, 260] width 693 height 520
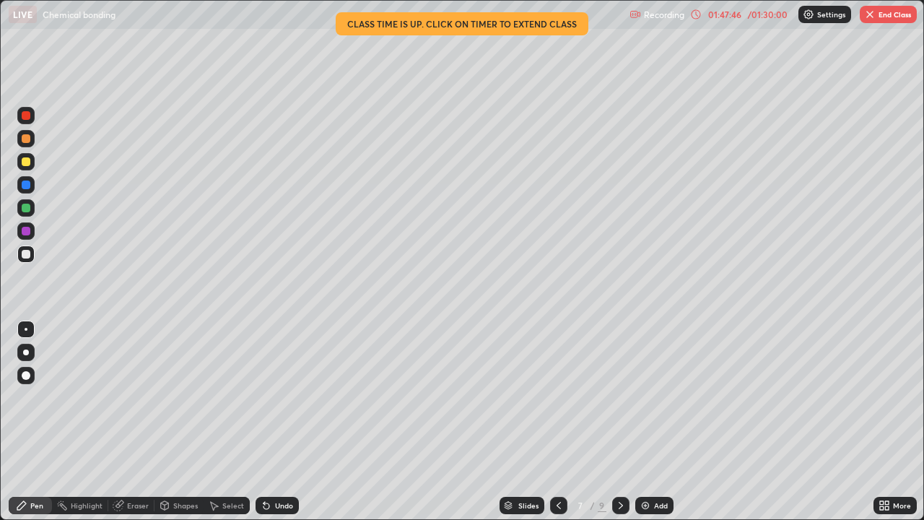
click at [870, 12] on img "button" at bounding box center [870, 15] width 12 height 12
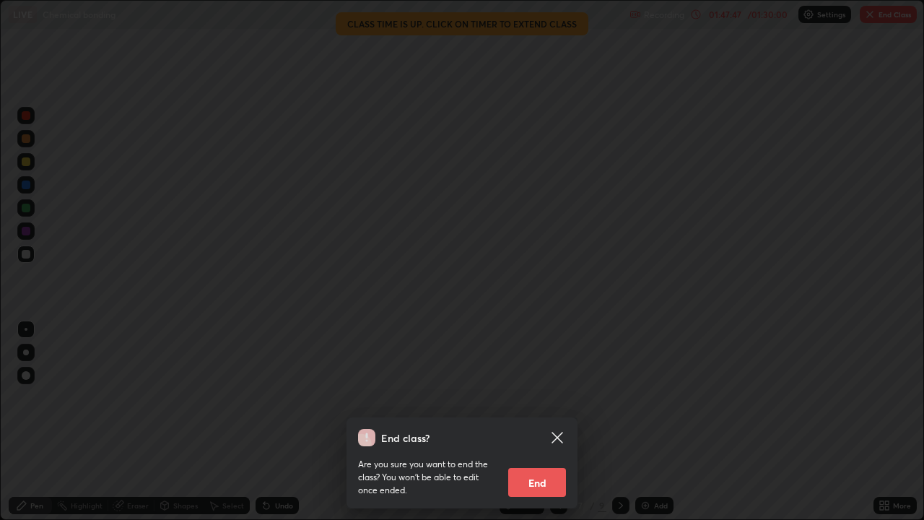
click at [531, 422] on button "End" at bounding box center [537, 482] width 58 height 29
